Goal: Information Seeking & Learning: Find specific page/section

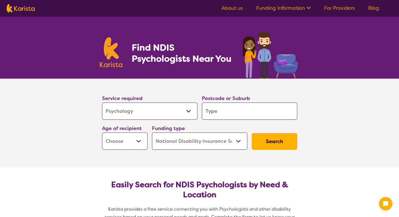
select select "Psychology"
select select "NDIS"
select select "Psychology"
select select "NDIS"
click at [219, 109] on input "search" at bounding box center [249, 110] width 95 height 17
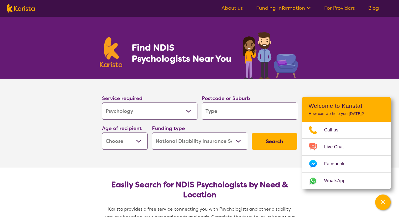
click at [141, 138] on select "Early Childhood - 0 to 9 Child - 10 to 11 Adolescent - 12 to 17 Adult - 18 to 6…" at bounding box center [124, 140] width 45 height 17
select select "AD"
click at [102, 132] on select "Early Childhood - 0 to 9 Child - 10 to 11 Adolescent - 12 to 17 Adult - 18 to 6…" at bounding box center [124, 140] width 45 height 17
select select "AD"
click at [195, 143] on select "Home Care Package (HCP) National Disability Insurance Scheme (NDIS) I don't know" at bounding box center [199, 140] width 95 height 17
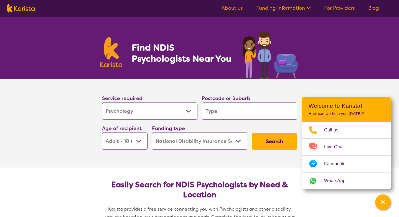
click at [152, 132] on select "Home Care Package (HCP) National Disability Insurance Scheme (NDIS) I don't know" at bounding box center [199, 140] width 95 height 17
click at [262, 141] on button "Search" at bounding box center [274, 141] width 45 height 17
